Goal: Information Seeking & Learning: Learn about a topic

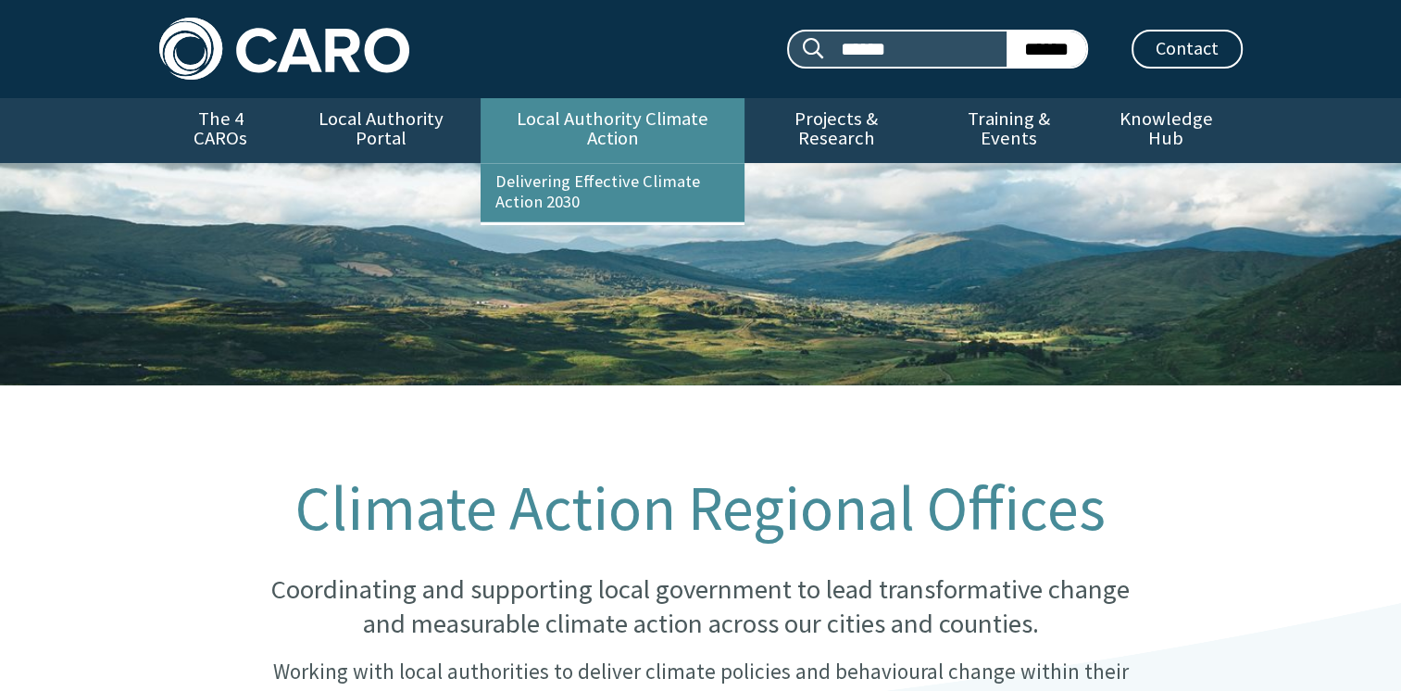
click at [627, 129] on link "Local Authority Climate Action" at bounding box center [613, 130] width 264 height 65
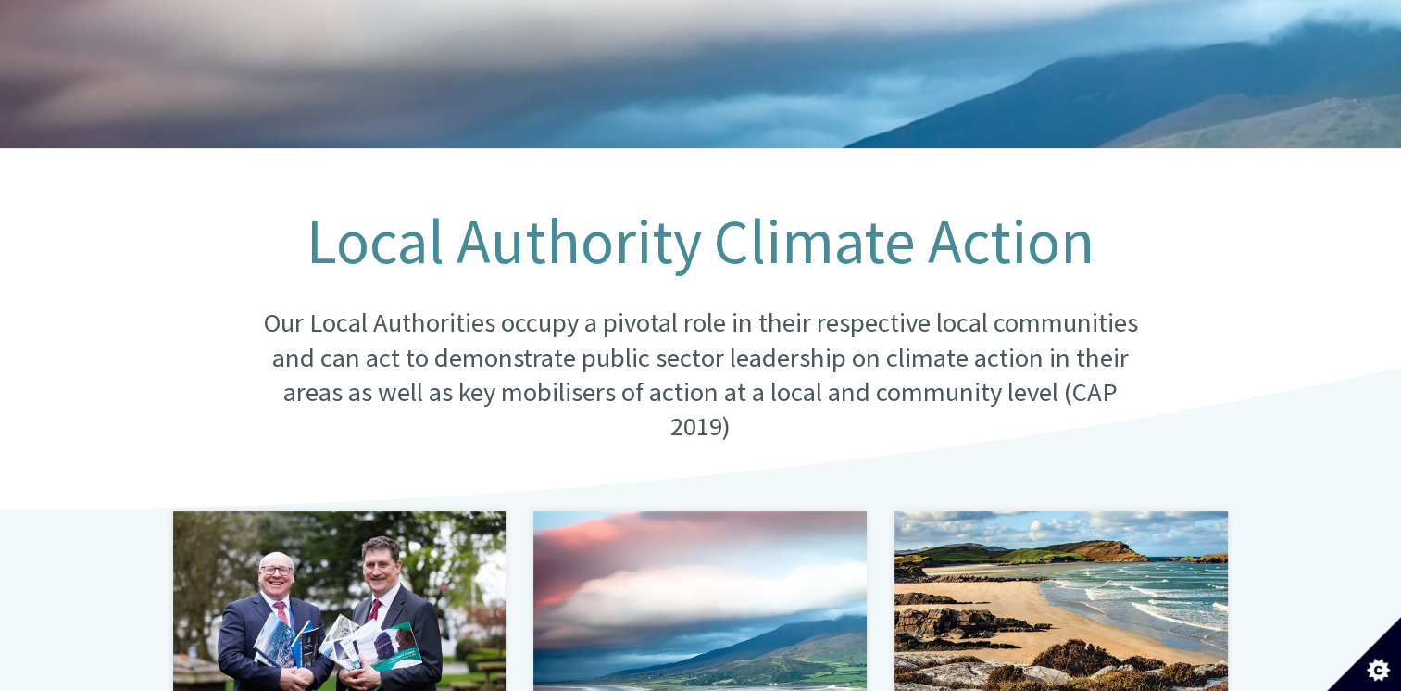
scroll to position [556, 0]
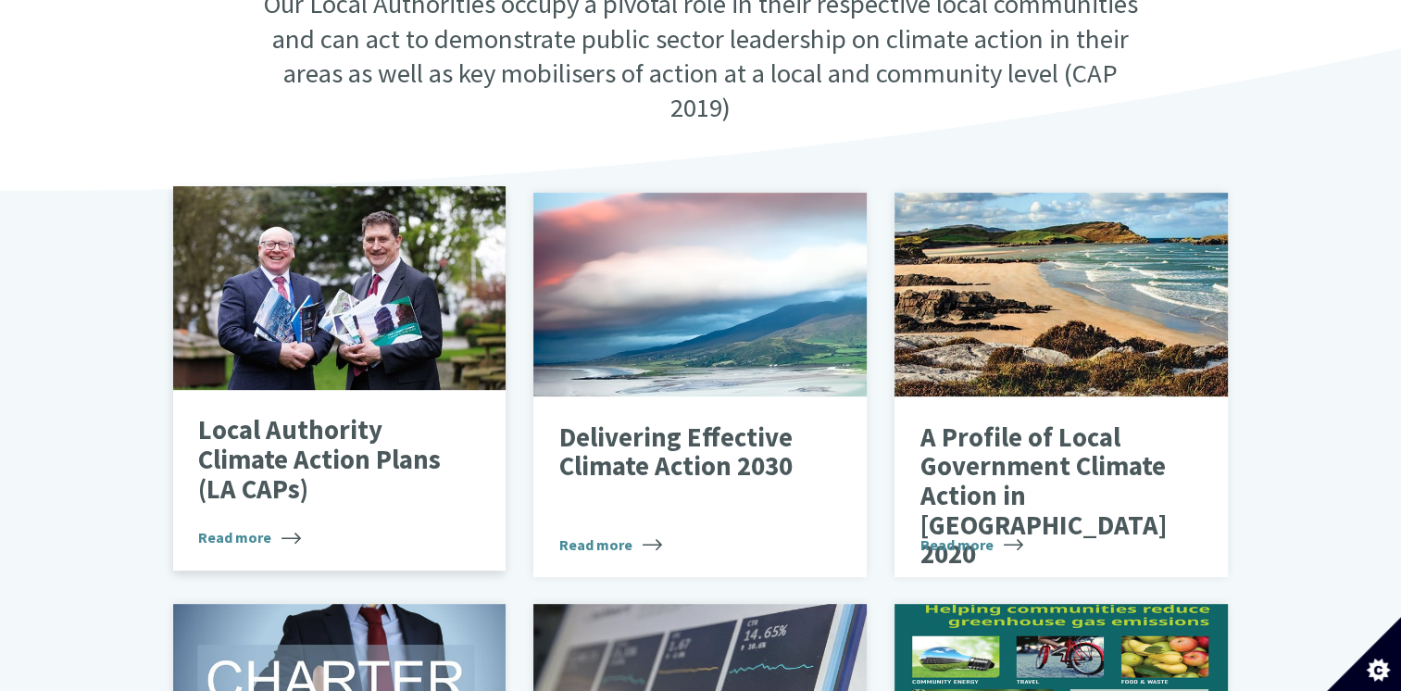
click at [289, 441] on p "Local Authority Climate Action Plans (LA CAPs)" at bounding box center [325, 460] width 255 height 88
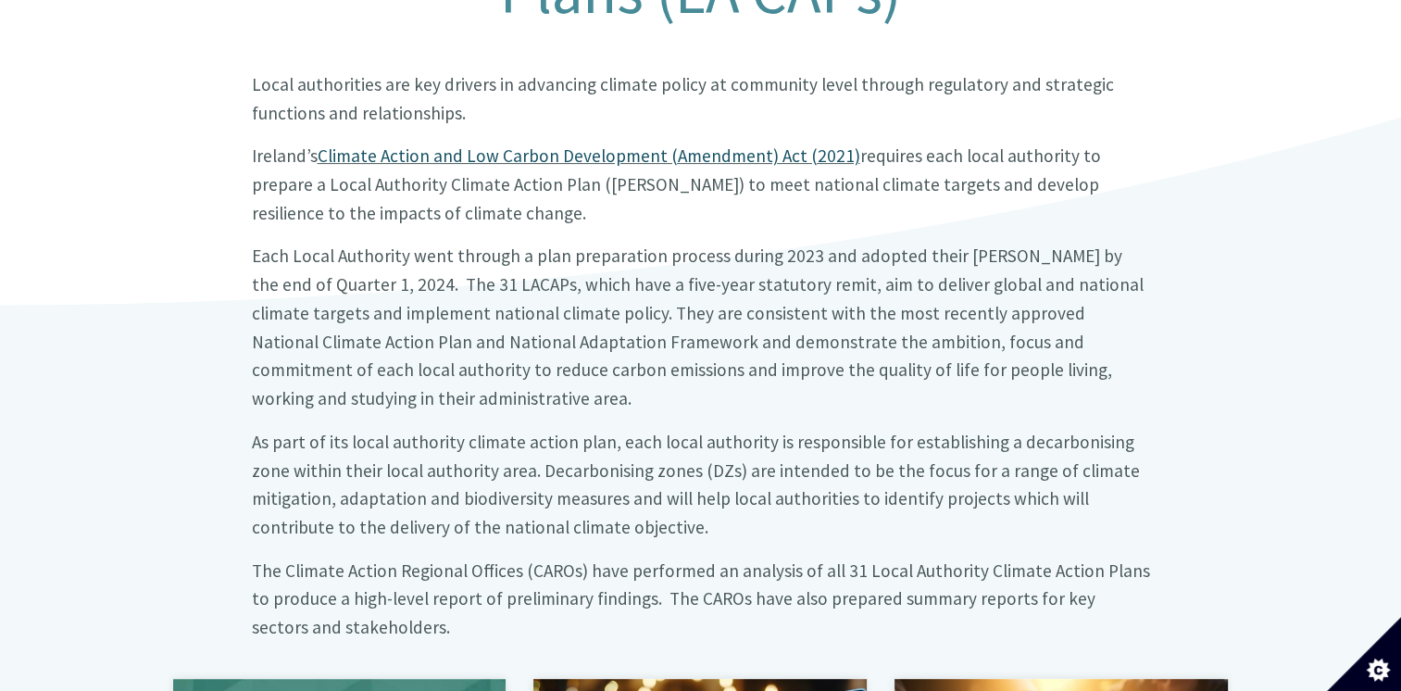
scroll to position [834, 0]
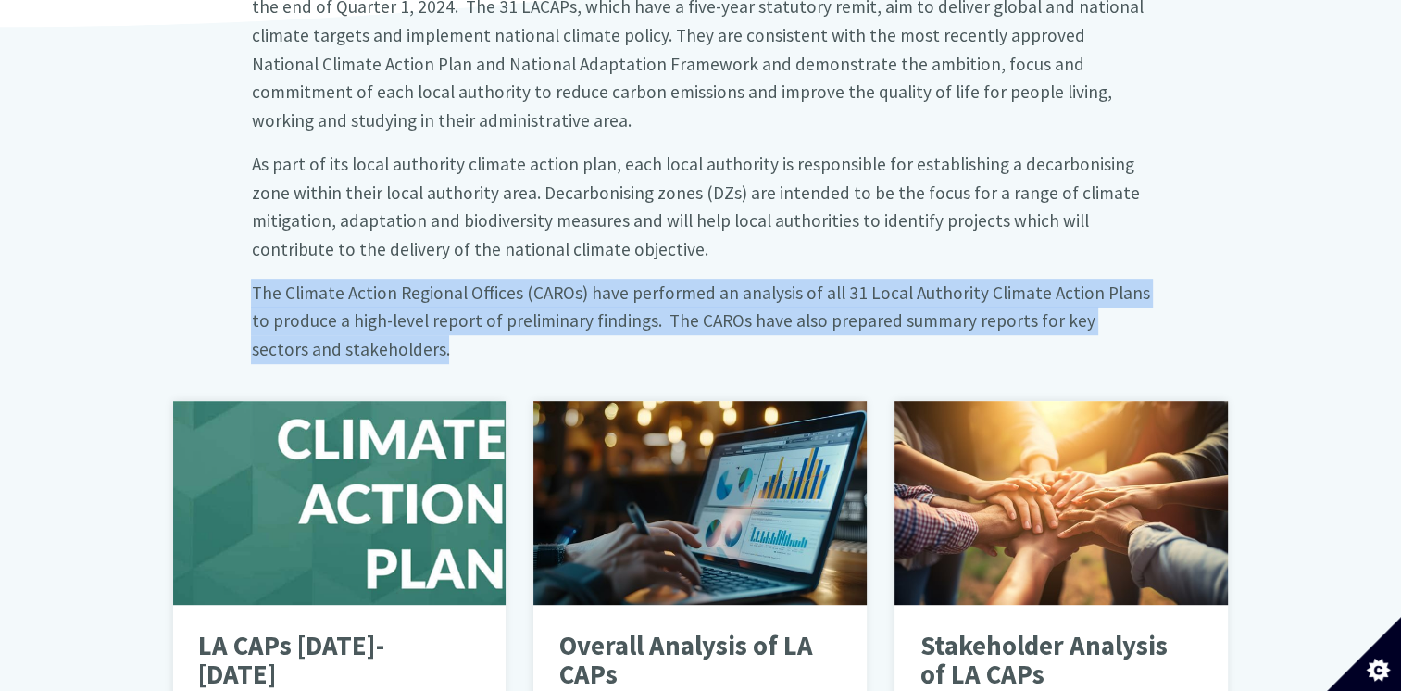
drag, startPoint x: 244, startPoint y: 244, endPoint x: 349, endPoint y: 302, distance: 120.6
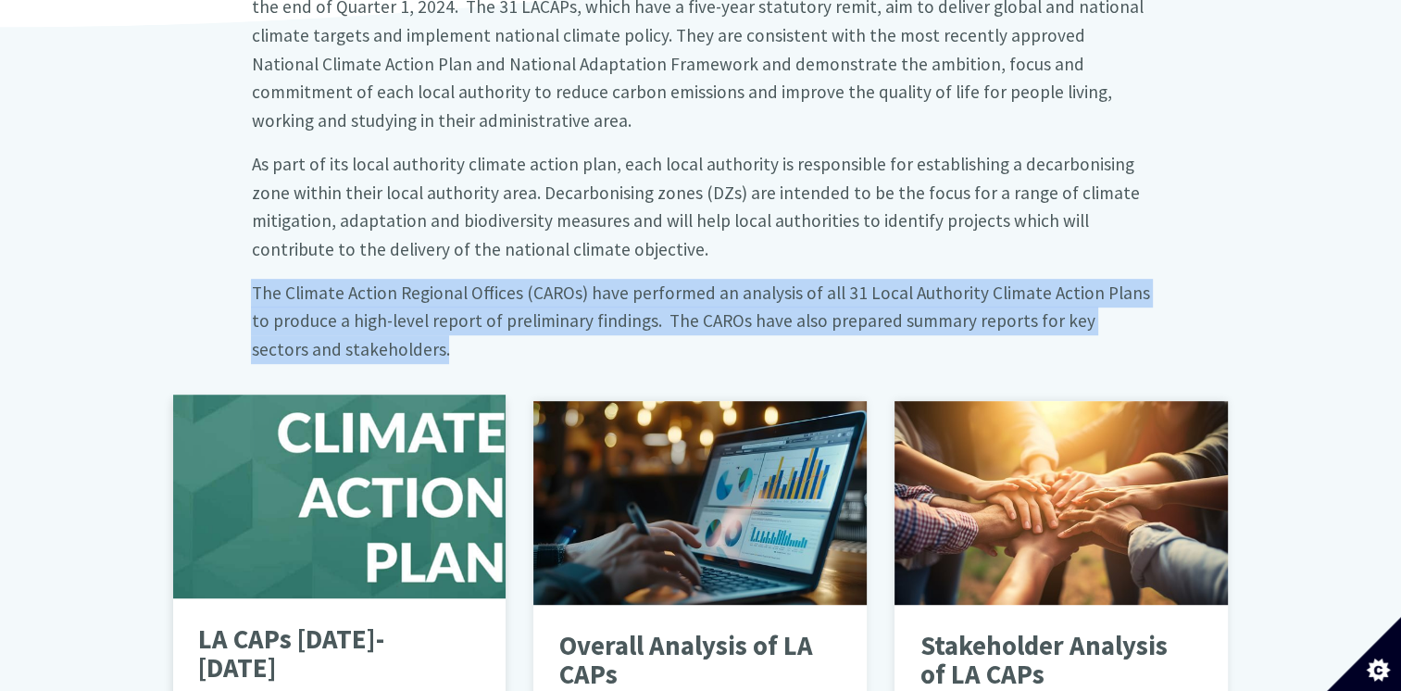
copy big "The Climate Action Regional Offices (CAROs) have performed an analysis of all 3…"
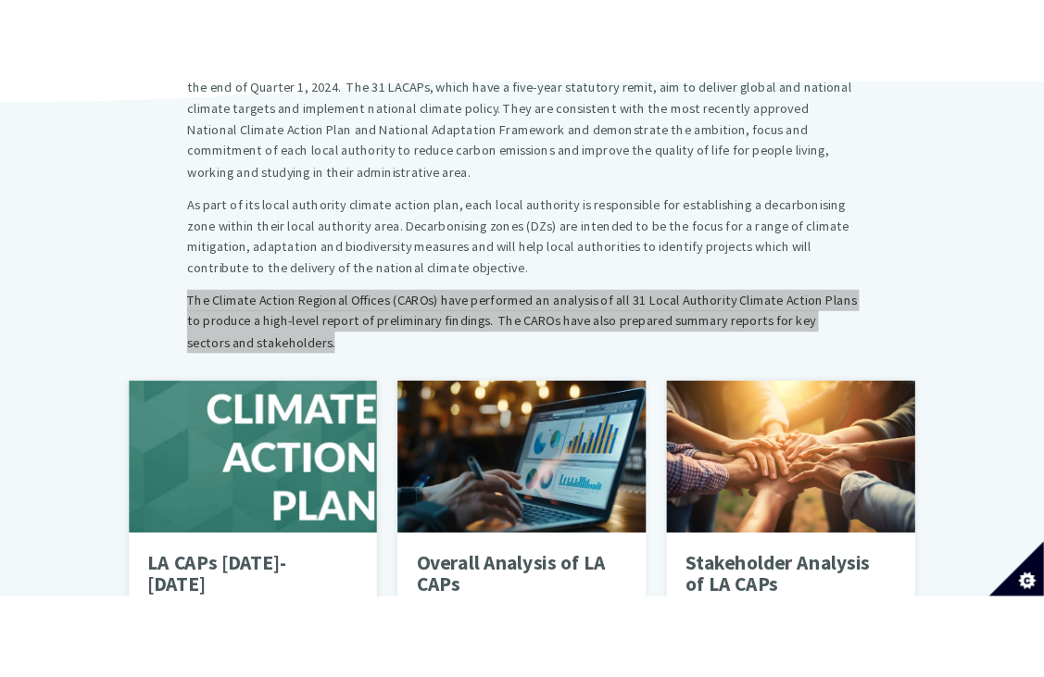
scroll to position [848, 0]
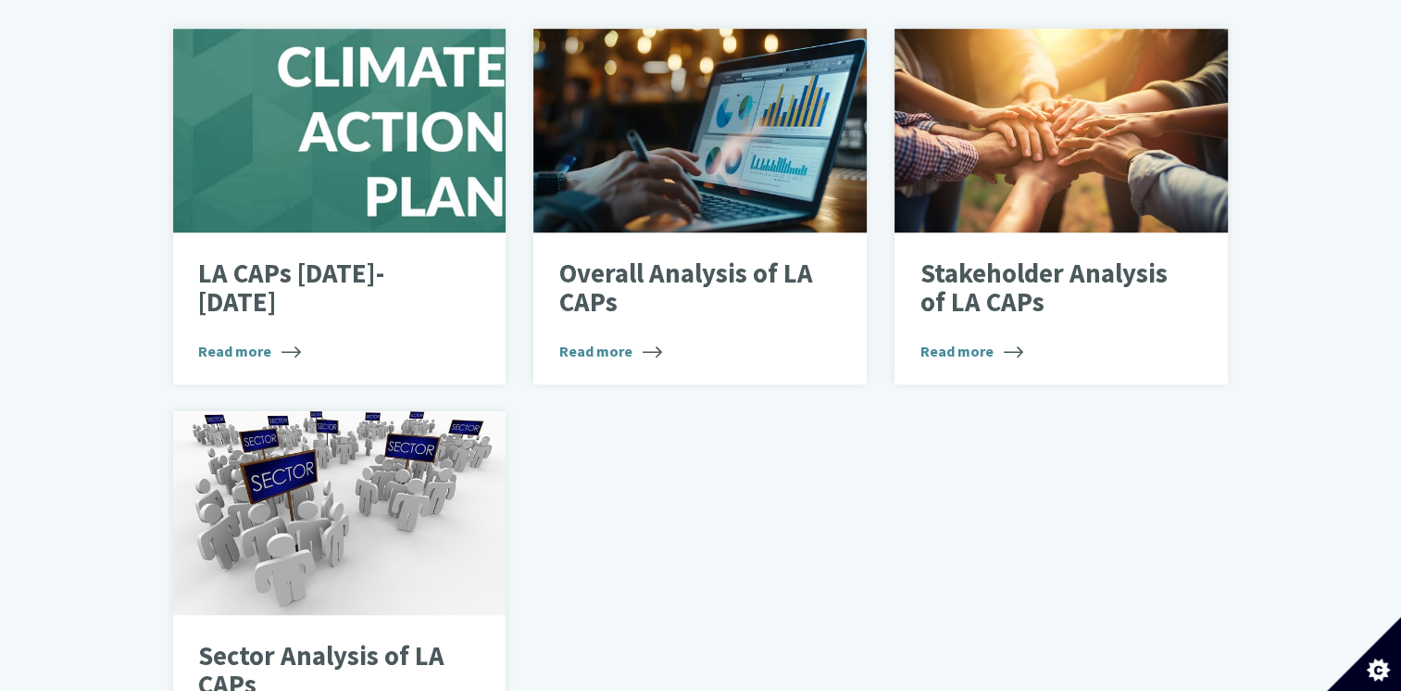
scroll to position [1297, 0]
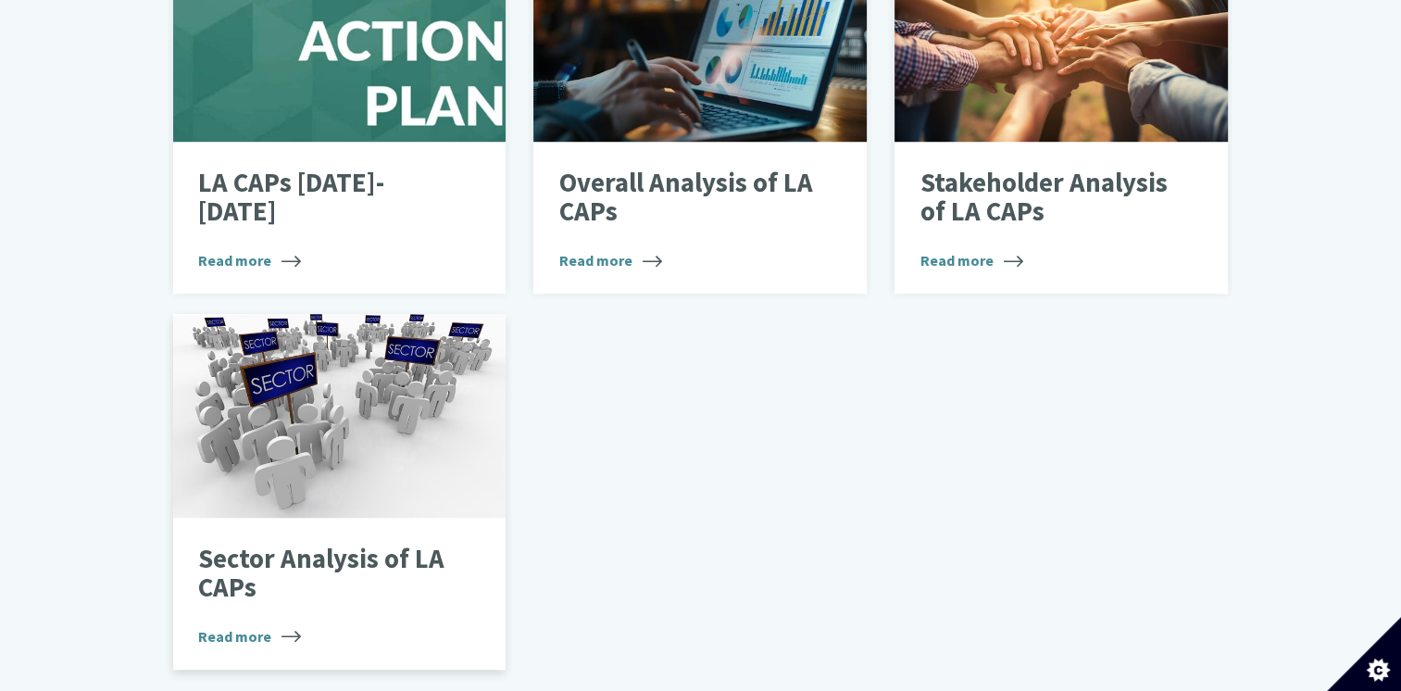
click at [230, 548] on p "Sector Analysis of LA CAPs" at bounding box center [325, 574] width 255 height 58
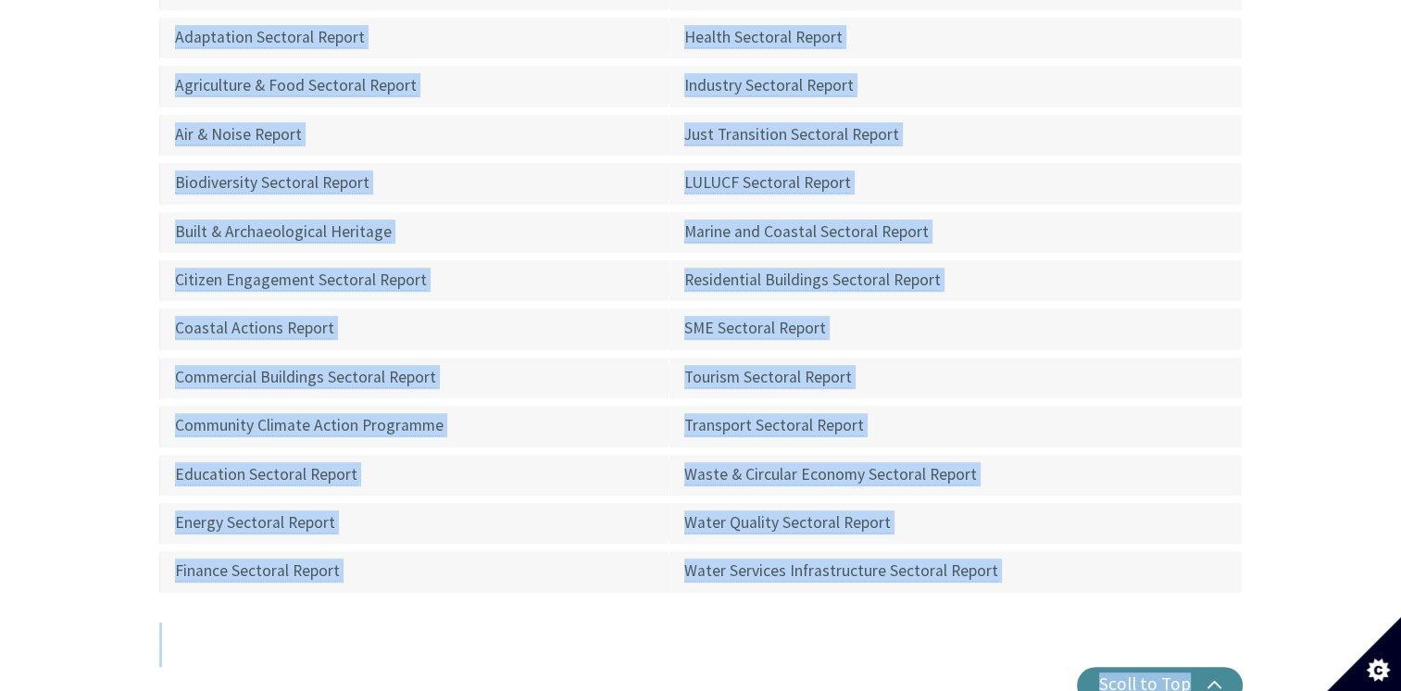
scroll to position [1019, 0]
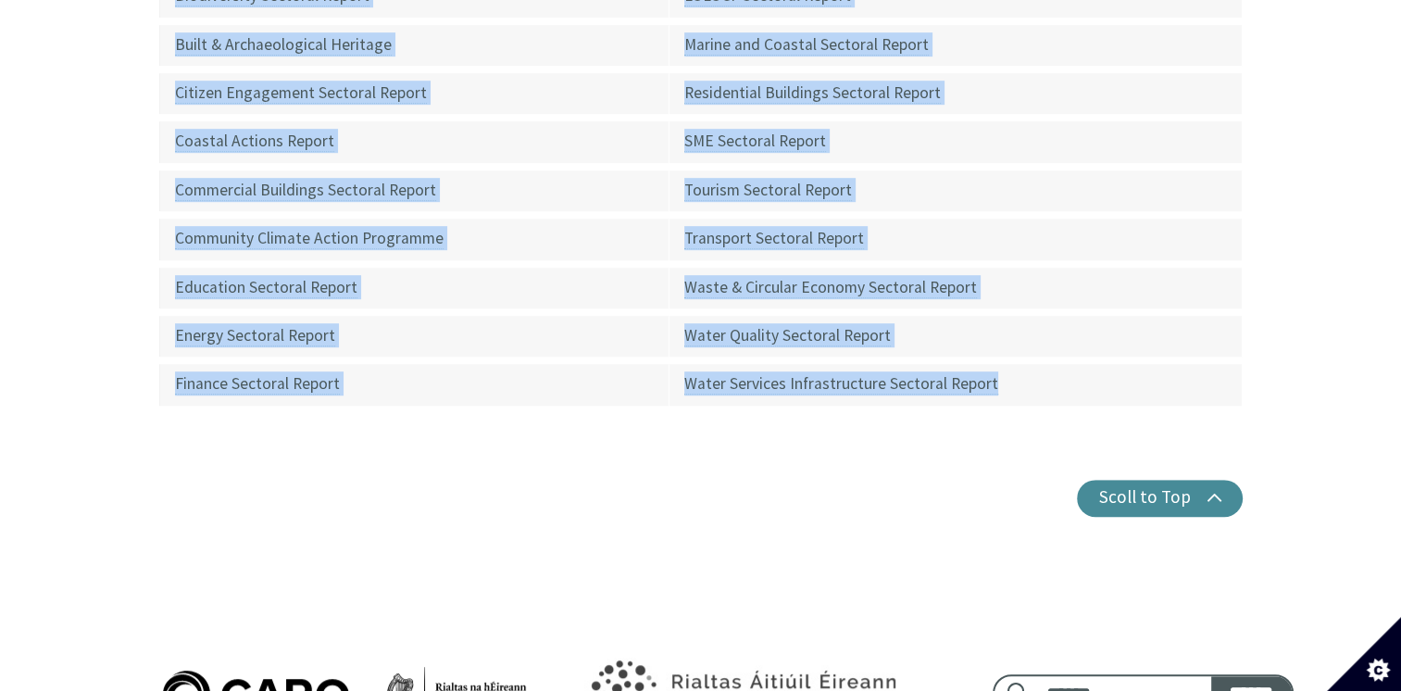
drag, startPoint x: 163, startPoint y: 109, endPoint x: 982, endPoint y: 400, distance: 868.8
copy article "Adaptation Sectoral Report Health Sectoral Report Agriculture & Food Sectoral R…"
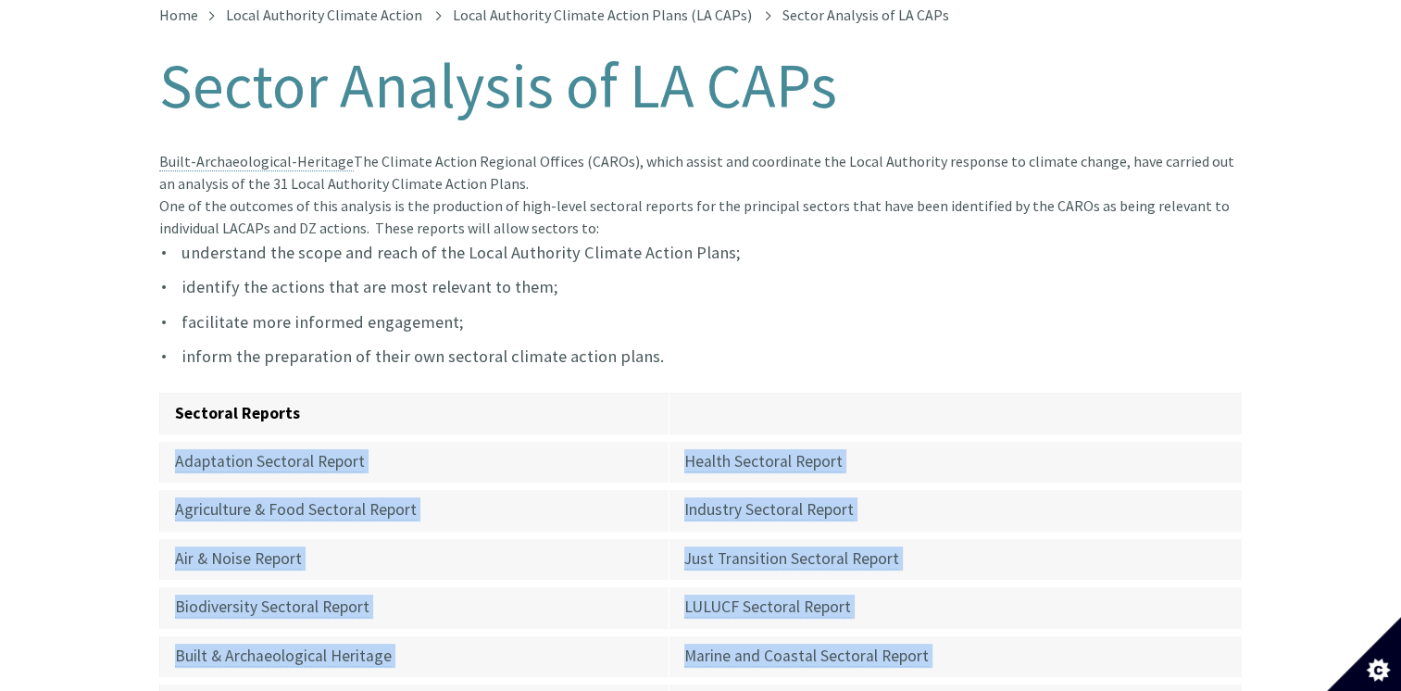
scroll to position [278, 0]
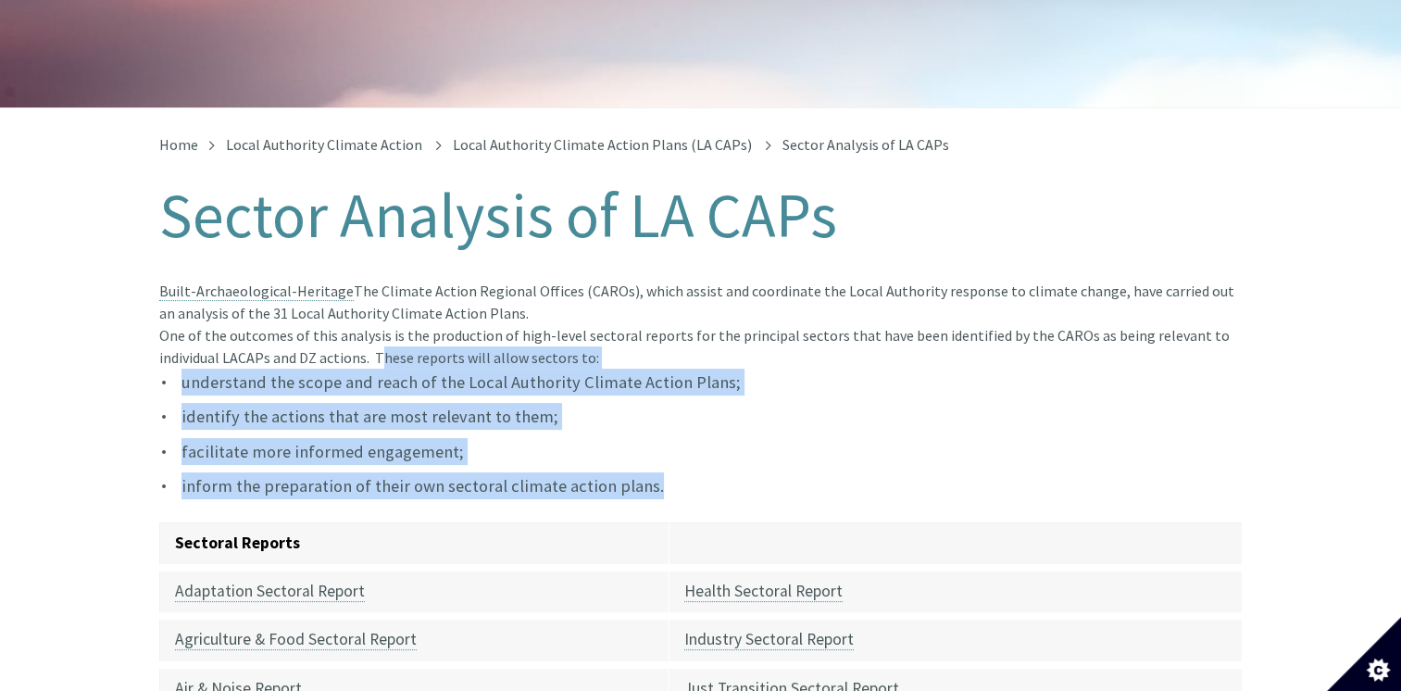
drag, startPoint x: 375, startPoint y: 337, endPoint x: 648, endPoint y: 477, distance: 306.9
copy article "These reports will allow sectors to: understand the scope and reach of the Loca…"
